Goal: Check status: Check status

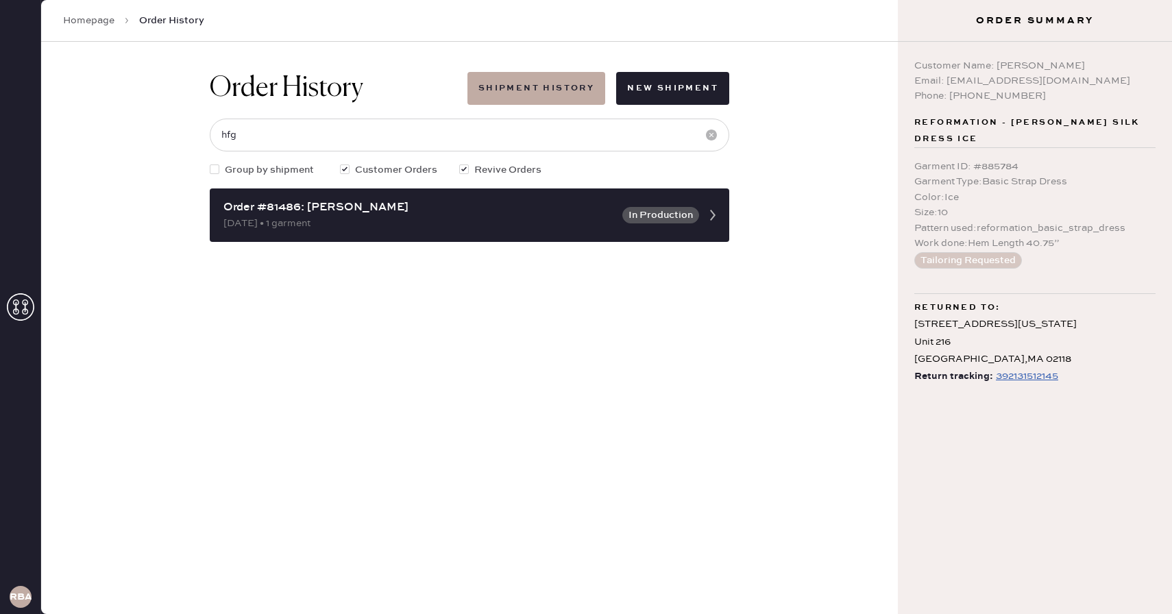
click at [411, 132] on input "hfg" at bounding box center [469, 135] width 519 height 33
type input "h"
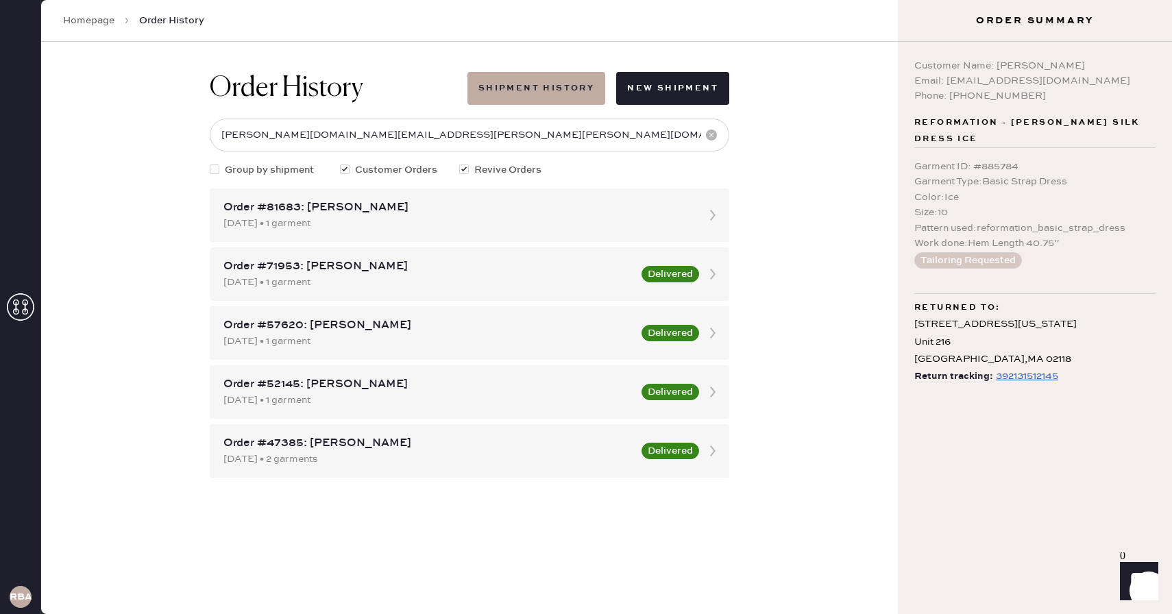
drag, startPoint x: 352, startPoint y: 134, endPoint x: 201, endPoint y: 132, distance: 151.5
click at [201, 133] on div "Order History Shipment History New Shipment [PERSON_NAME][DOMAIN_NAME][EMAIL_AD…" at bounding box center [469, 275] width 541 height 466
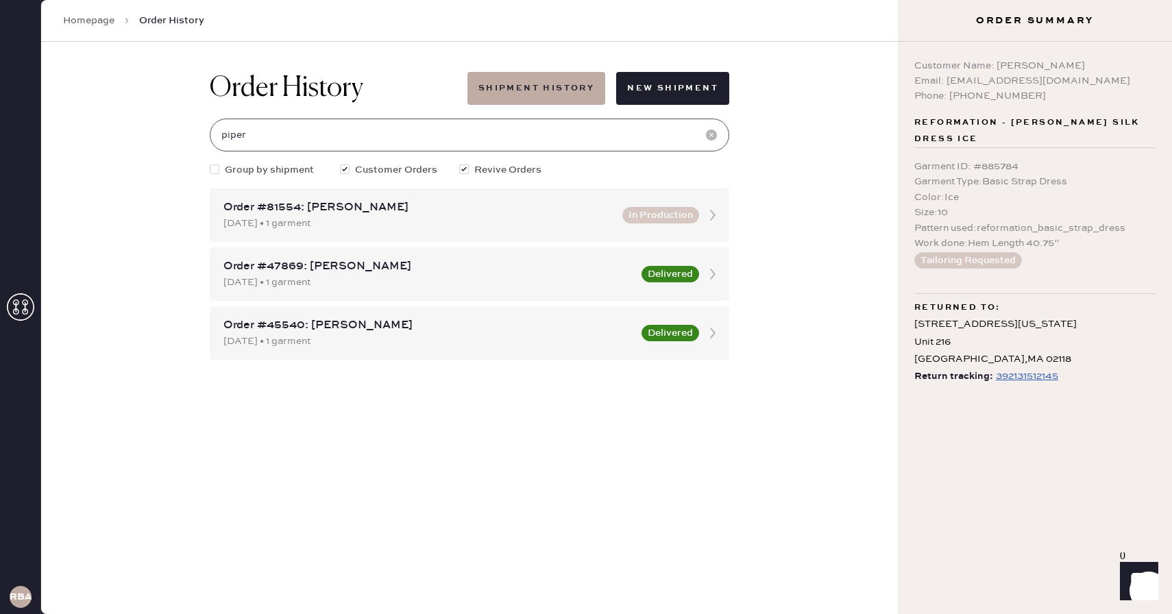
type input "[EMAIL_ADDRESS][DOMAIN_NAME]"
click at [410, 216] on div "[DATE] • 1 garment" at bounding box center [418, 223] width 391 height 15
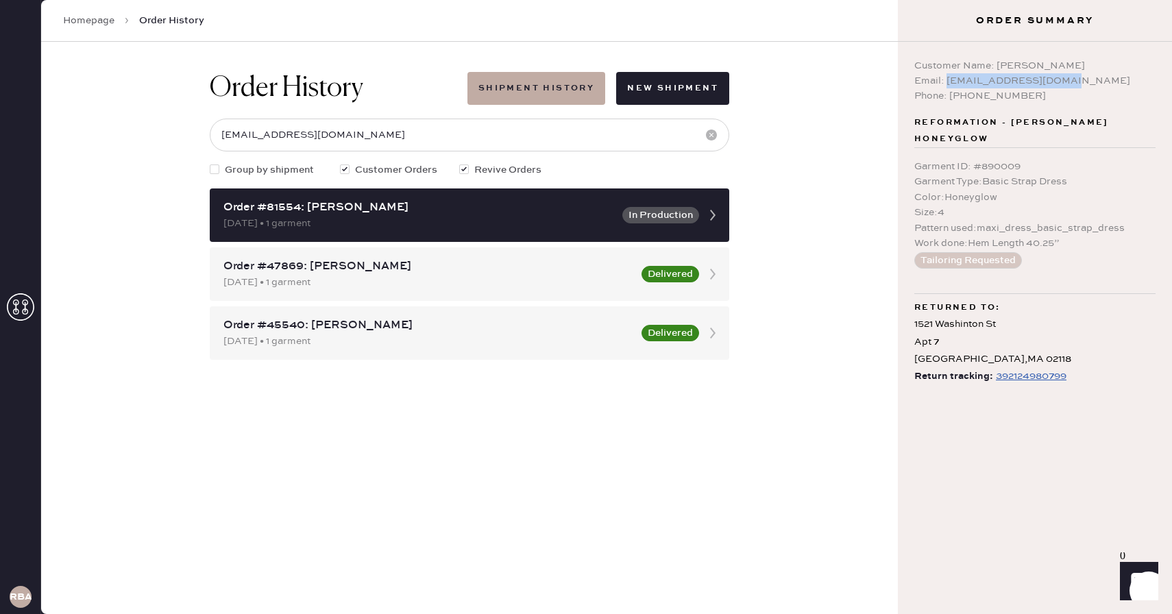
drag, startPoint x: 1070, startPoint y: 77, endPoint x: 947, endPoint y: 80, distance: 123.4
click at [947, 82] on div "Email: [EMAIL_ADDRESS][DOMAIN_NAME]" at bounding box center [1034, 80] width 241 height 15
copy div "[EMAIL_ADDRESS][DOMAIN_NAME]"
